Goal: Task Accomplishment & Management: Manage account settings

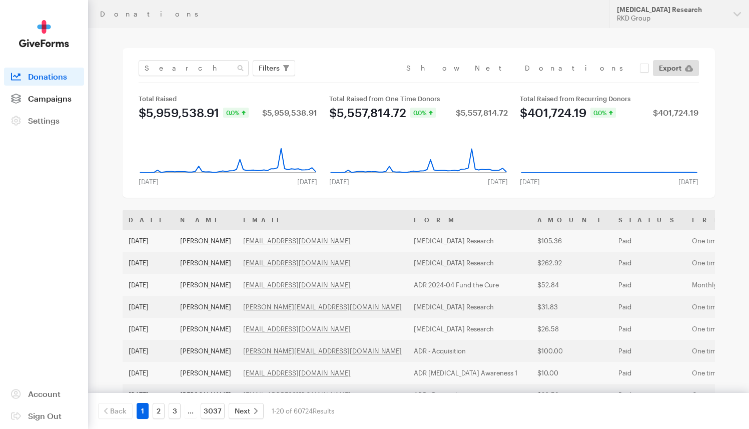
click at [55, 101] on span "Campaigns" at bounding box center [50, 99] width 44 height 10
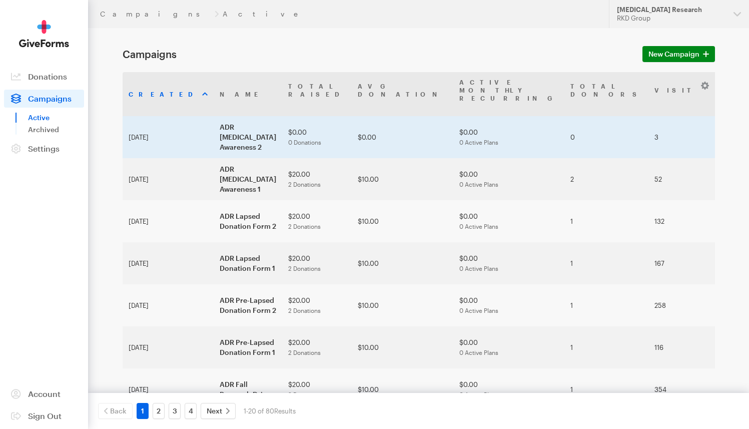
click at [214, 117] on td "ADR [MEDICAL_DATA] Awareness 2" at bounding box center [248, 137] width 69 height 42
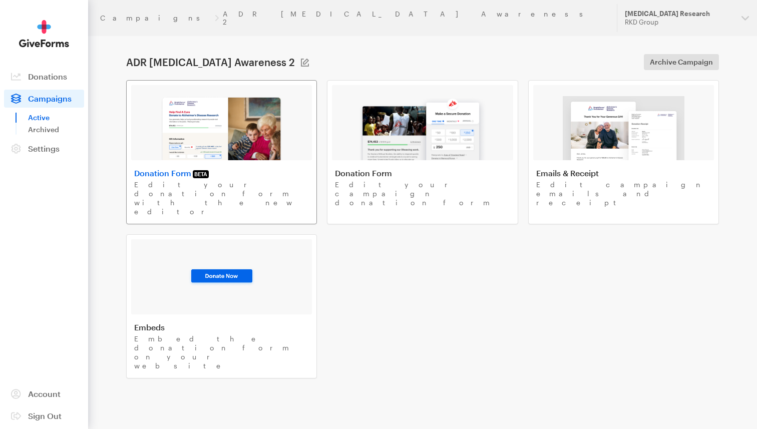
click at [256, 124] on img at bounding box center [221, 128] width 123 height 64
click at [450, 146] on img at bounding box center [422, 128] width 128 height 64
